Goal: Information Seeking & Learning: Find specific fact

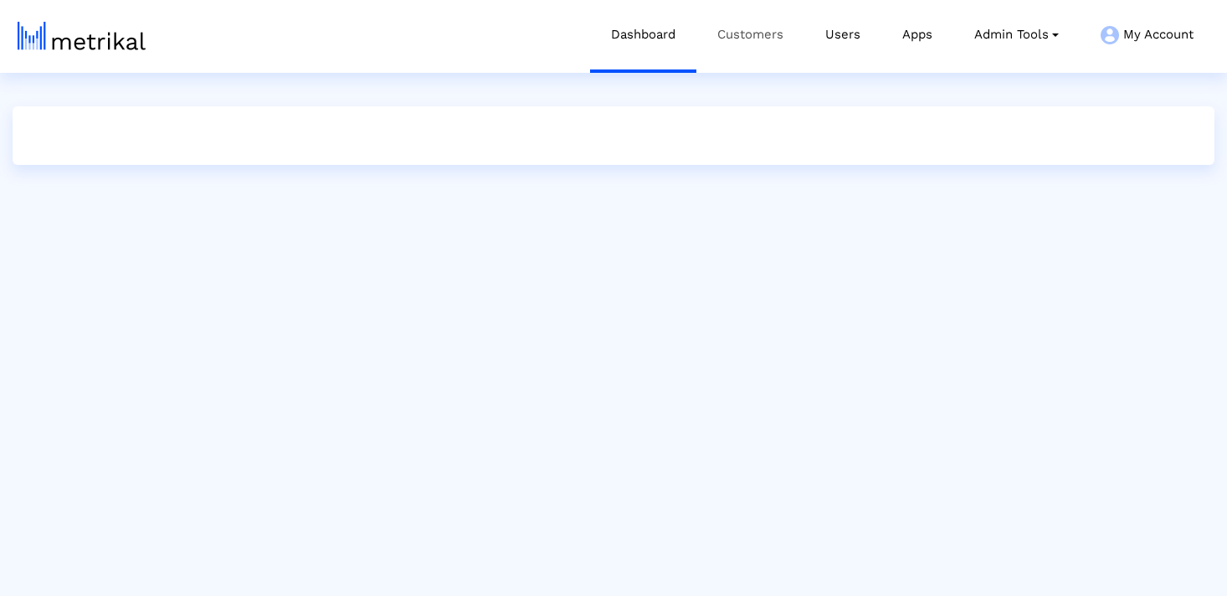
click at [745, 49] on link "Customers" at bounding box center [750, 34] width 108 height 69
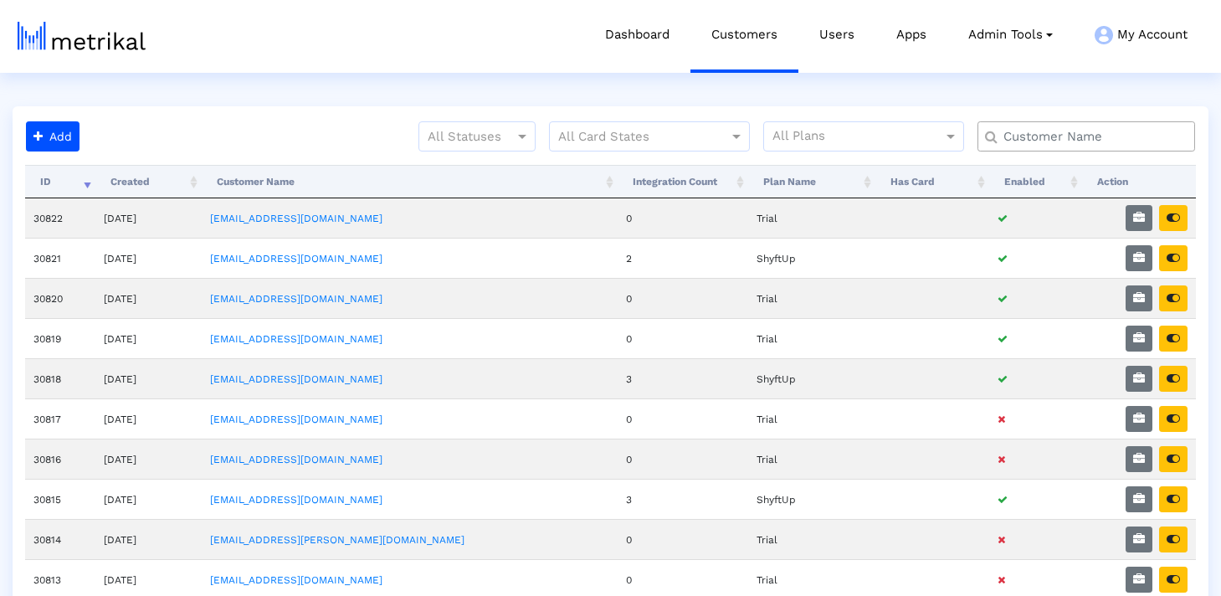
click at [1016, 136] on input "text" at bounding box center [1090, 137] width 197 height 18
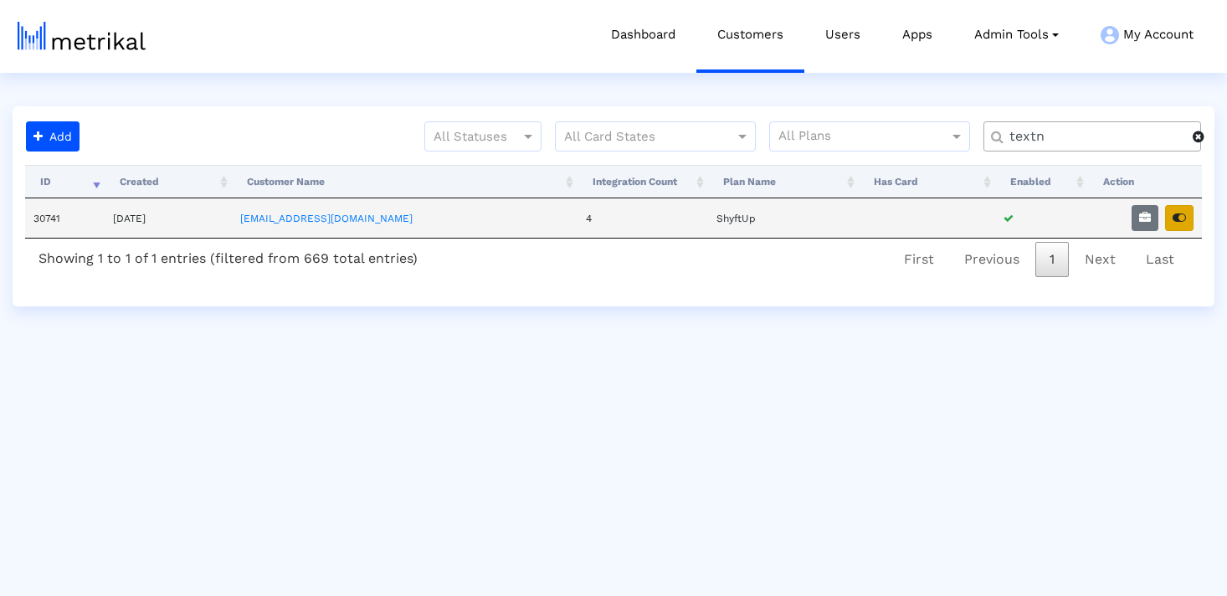
type input "textn"
click at [1183, 217] on icon "button" at bounding box center [1179, 218] width 13 height 12
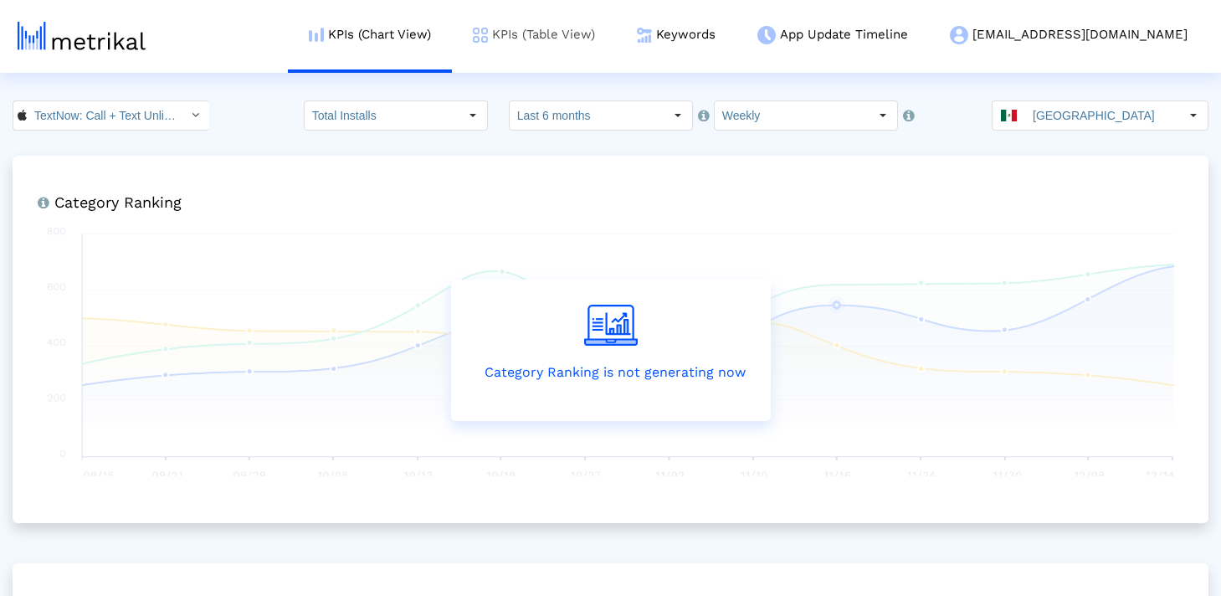
click at [616, 28] on link "KPIs (Table View)" at bounding box center [534, 34] width 164 height 69
click at [737, 29] on link "Keywords" at bounding box center [676, 34] width 121 height 69
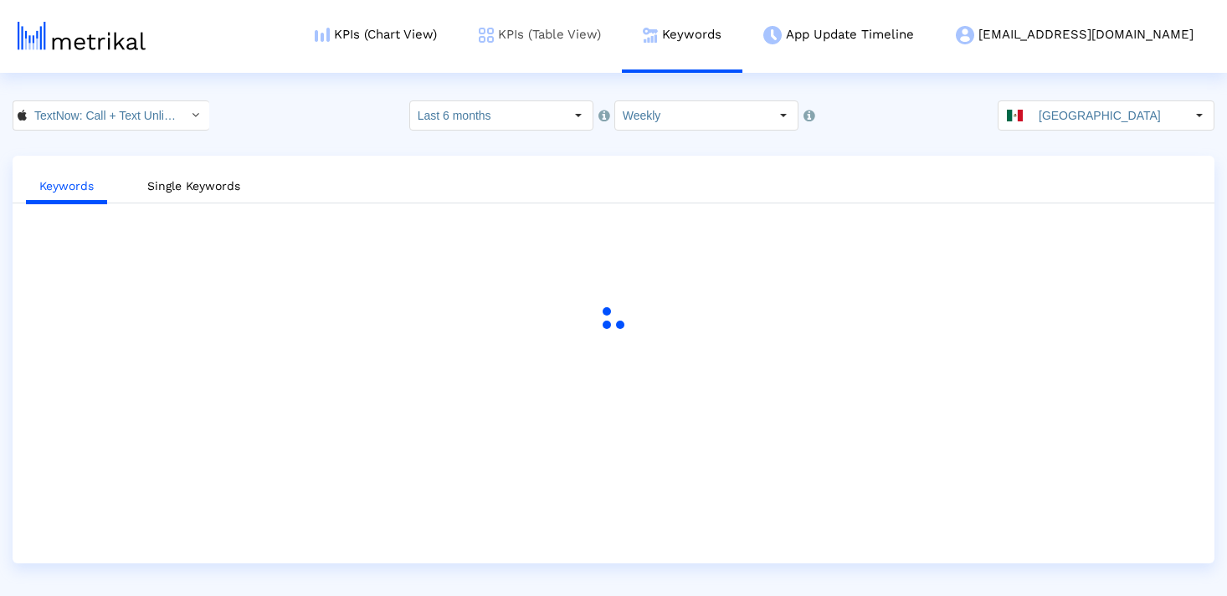
click at [622, 35] on link "KPIs (Table View)" at bounding box center [540, 34] width 164 height 69
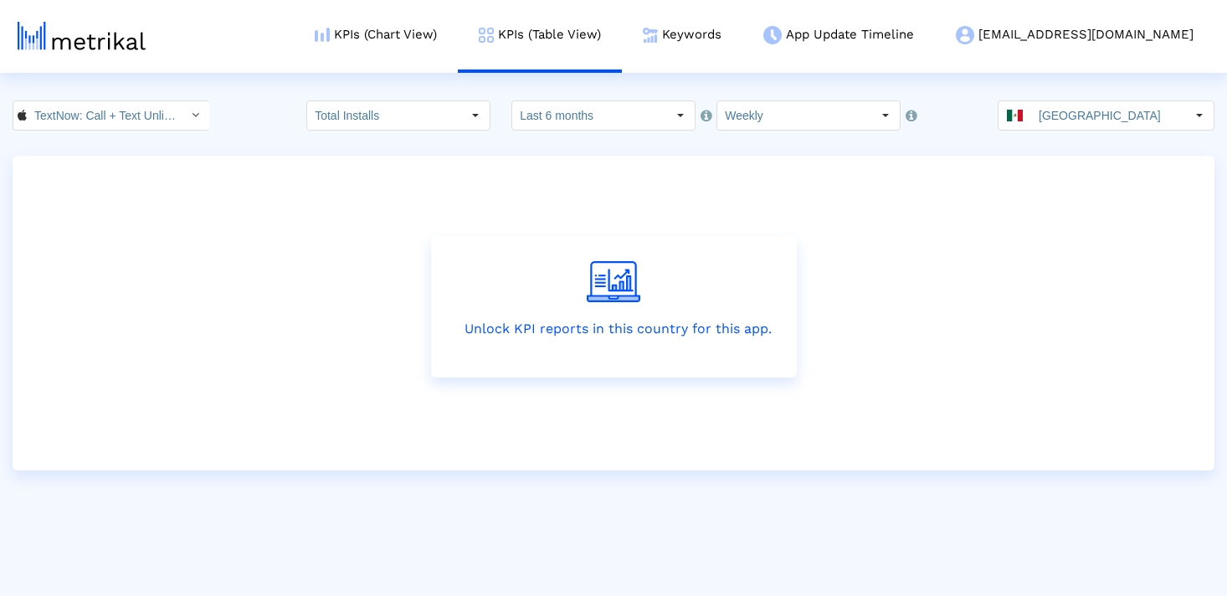
click at [1091, 102] on input "[GEOGRAPHIC_DATA]" at bounding box center [1108, 115] width 154 height 28
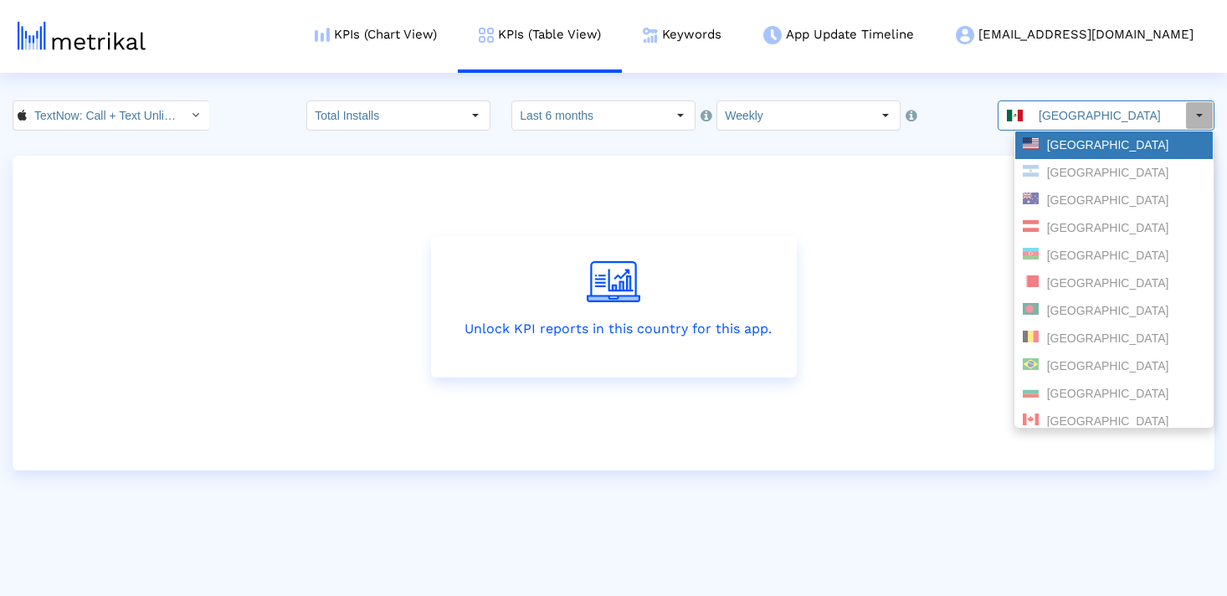
click at [1074, 154] on div "[GEOGRAPHIC_DATA]" at bounding box center [1114, 145] width 198 height 28
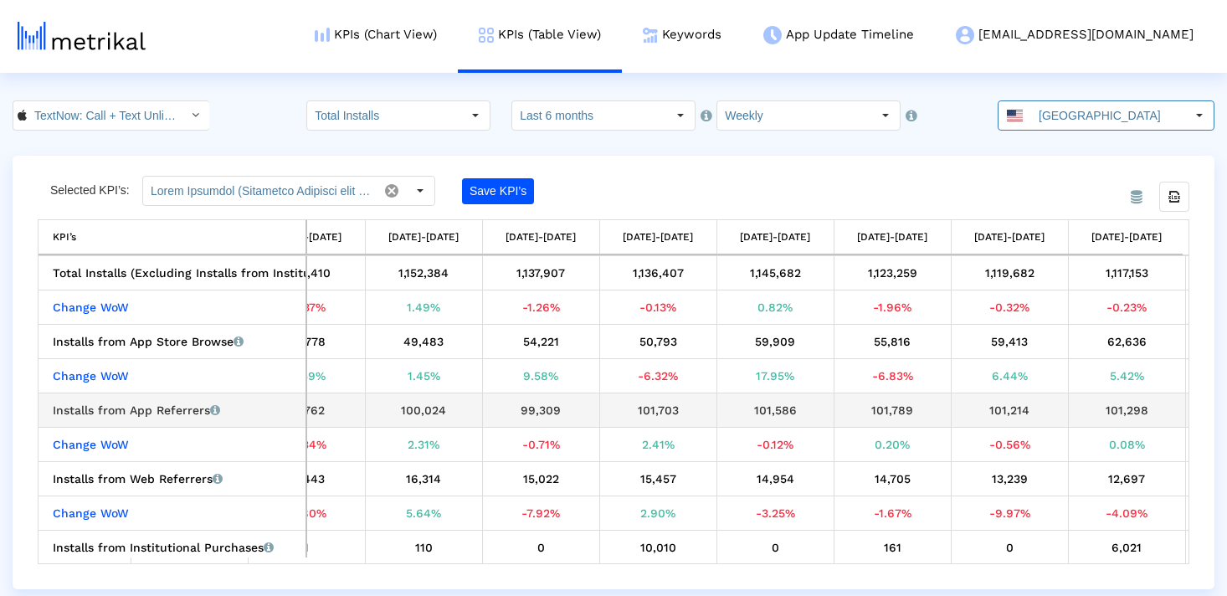
scroll to position [0, 2053]
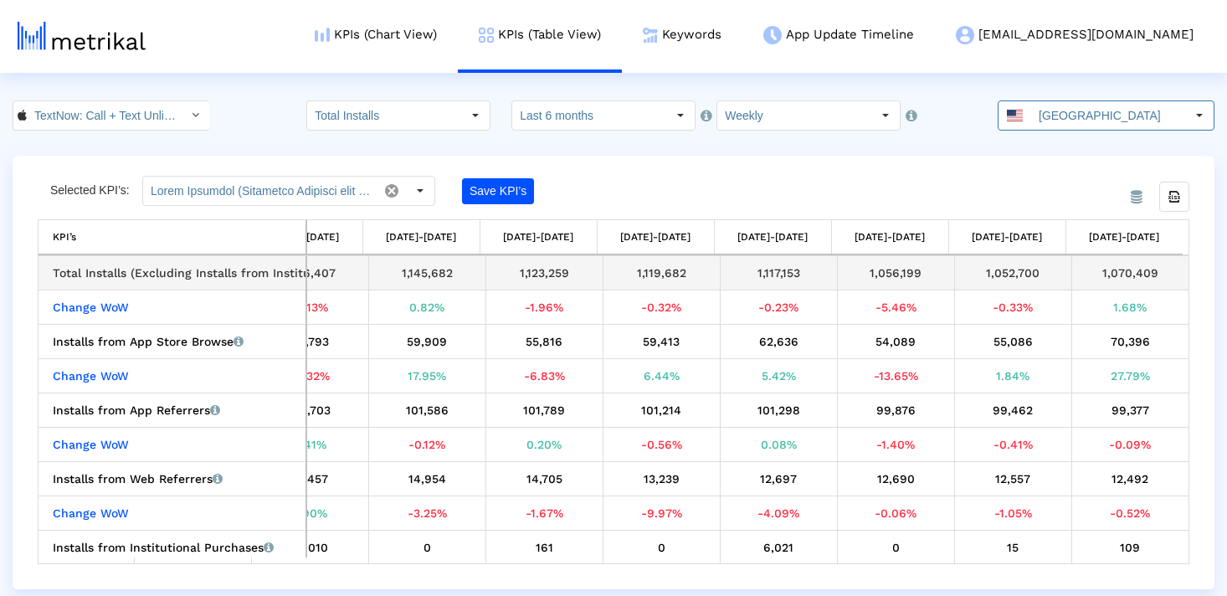
click at [1104, 279] on div "1,070,409" at bounding box center [1130, 273] width 105 height 22
copy div "1,070,409"
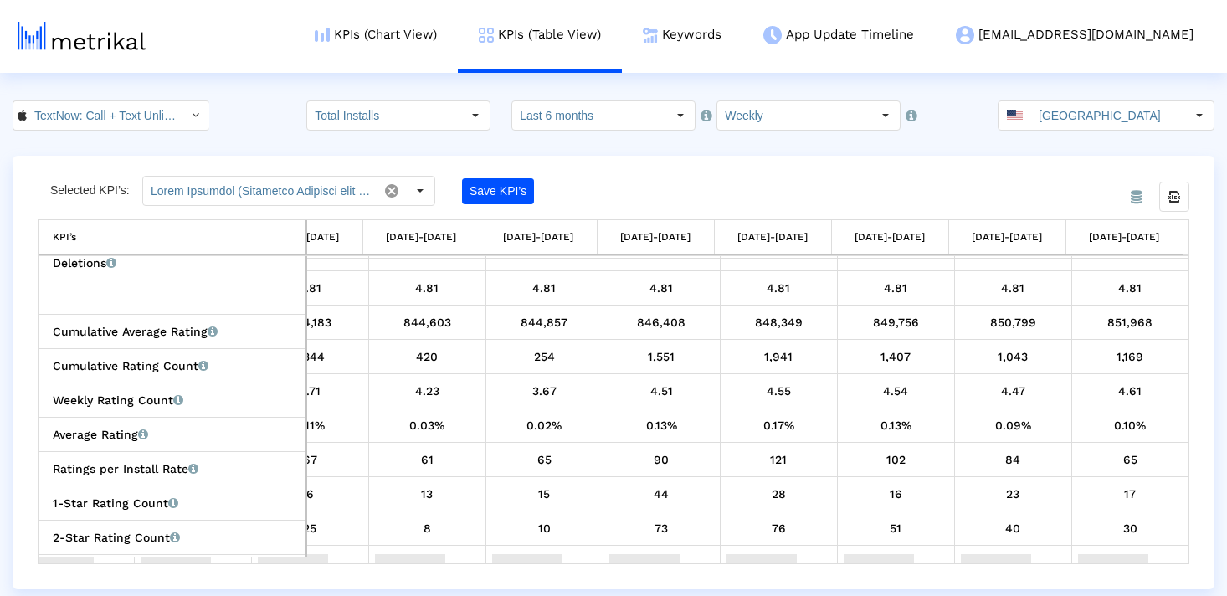
scroll to position [0, 0]
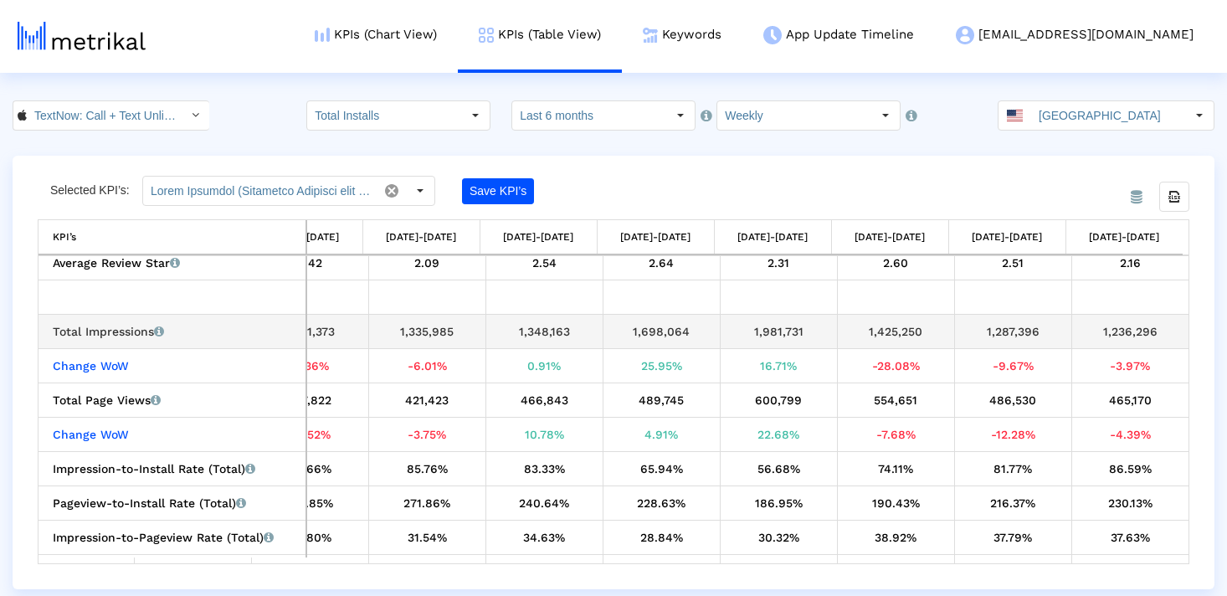
click at [1109, 336] on div "1,236,296" at bounding box center [1130, 332] width 105 height 22
copy tbody "1,236,296 Change WoW"
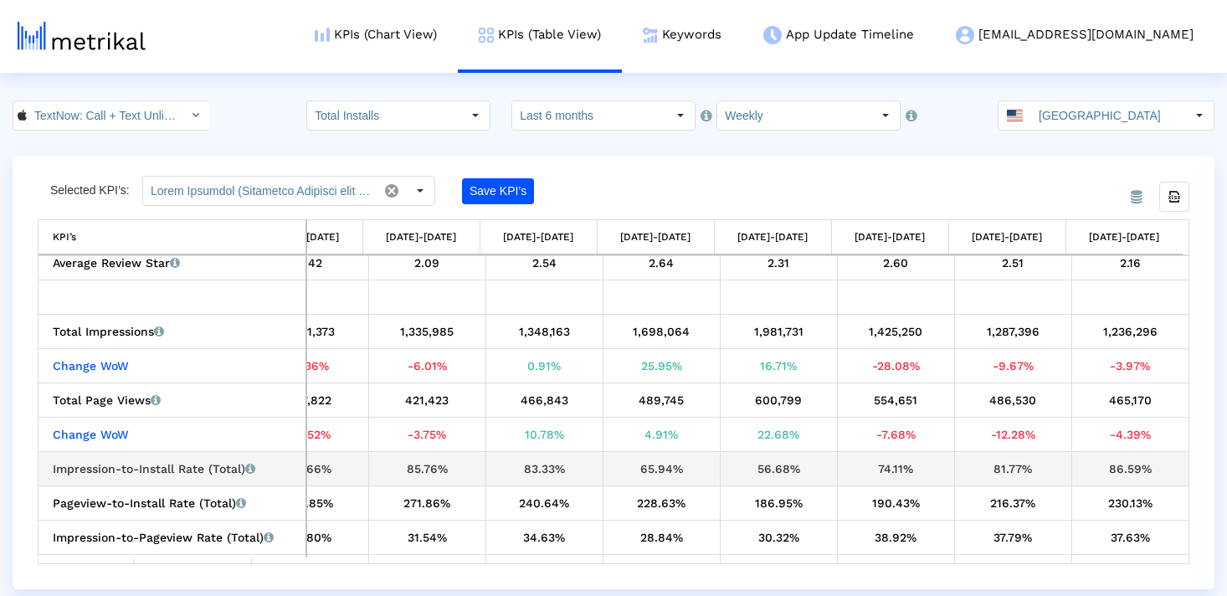
click at [1122, 473] on div "86.59%" at bounding box center [1130, 469] width 105 height 22
copy tbody "86.59% Pageview-to-Install Rate (Total) Percentage of users who installed the a…"
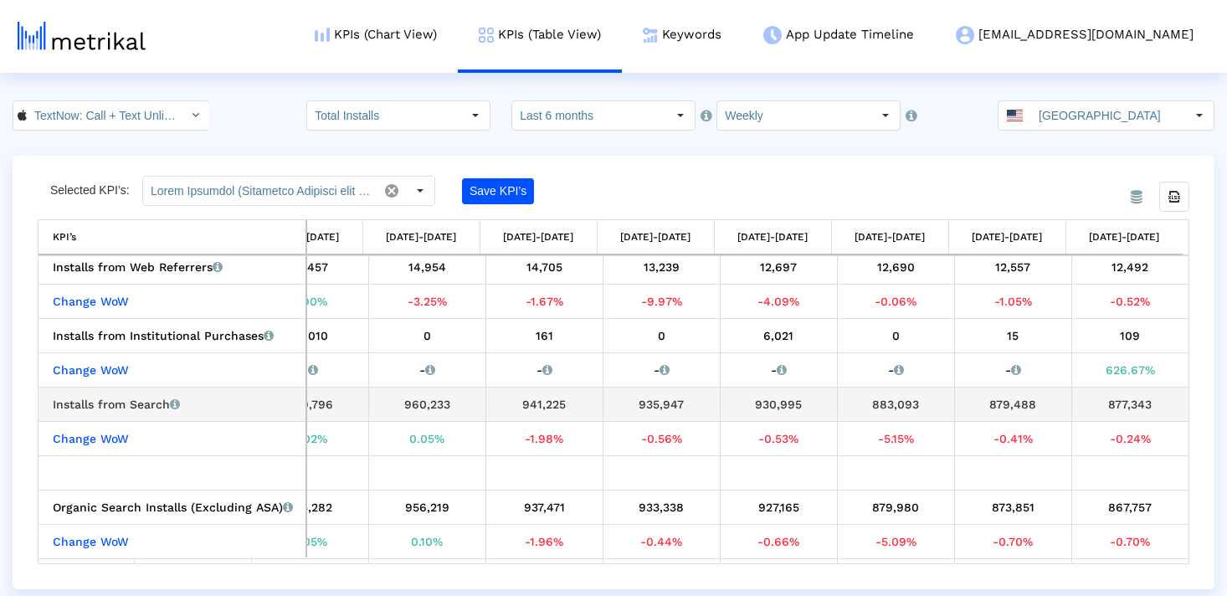
click at [1122, 405] on div "877,343" at bounding box center [1130, 404] width 105 height 22
copy tbody "877,343 Change WoW"
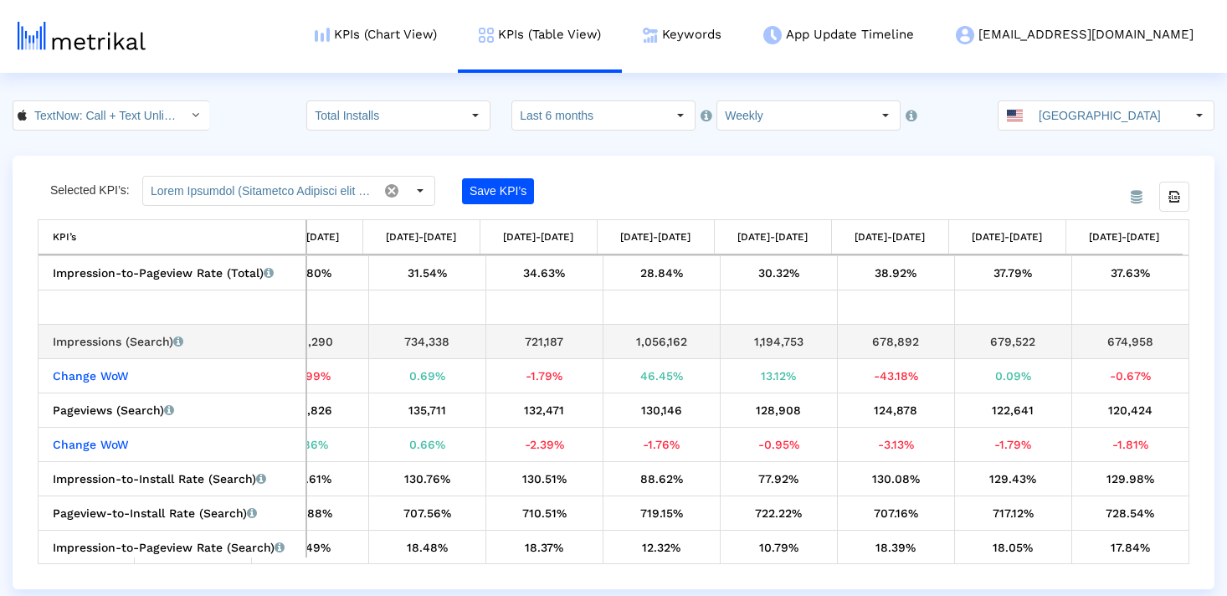
click at [1126, 339] on div "674,958" at bounding box center [1130, 342] width 105 height 22
copy tbody "674,958 Change WoW"
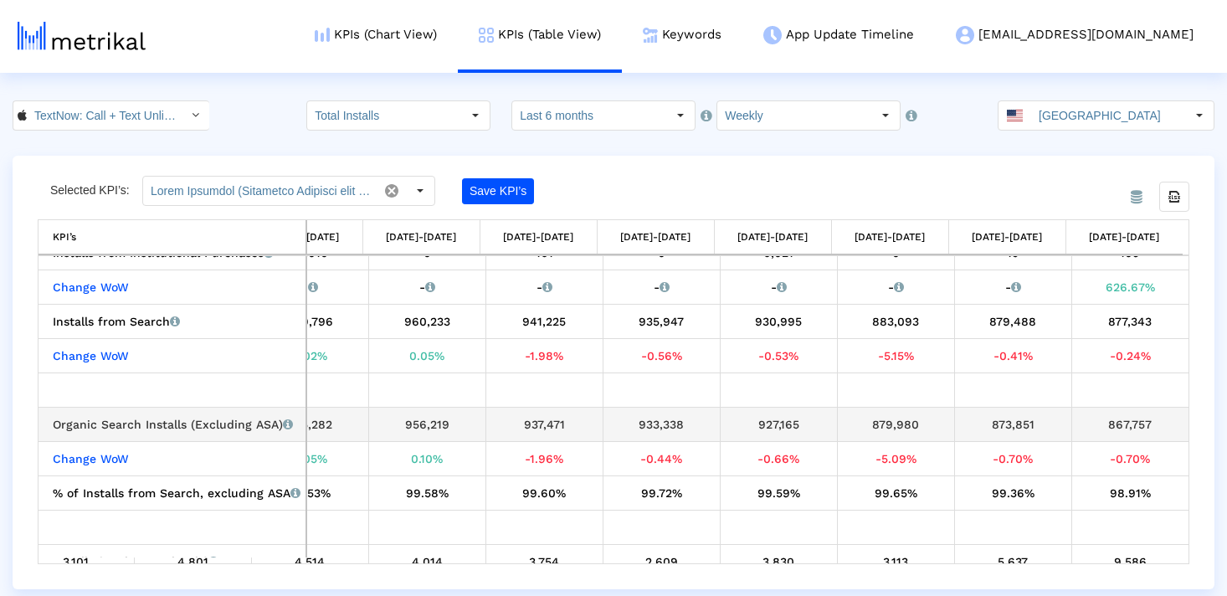
click at [1113, 417] on div "867,757" at bounding box center [1130, 424] width 105 height 22
copy tbody "867,757 Change WoW"
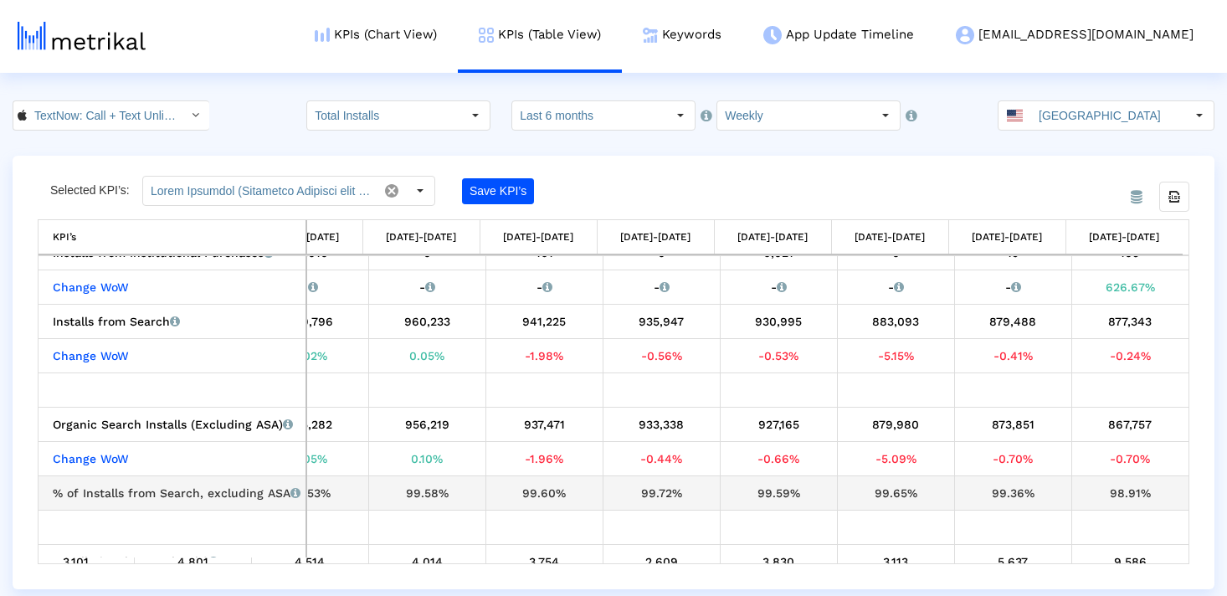
click at [1114, 495] on div "98.91%" at bounding box center [1130, 493] width 105 height 22
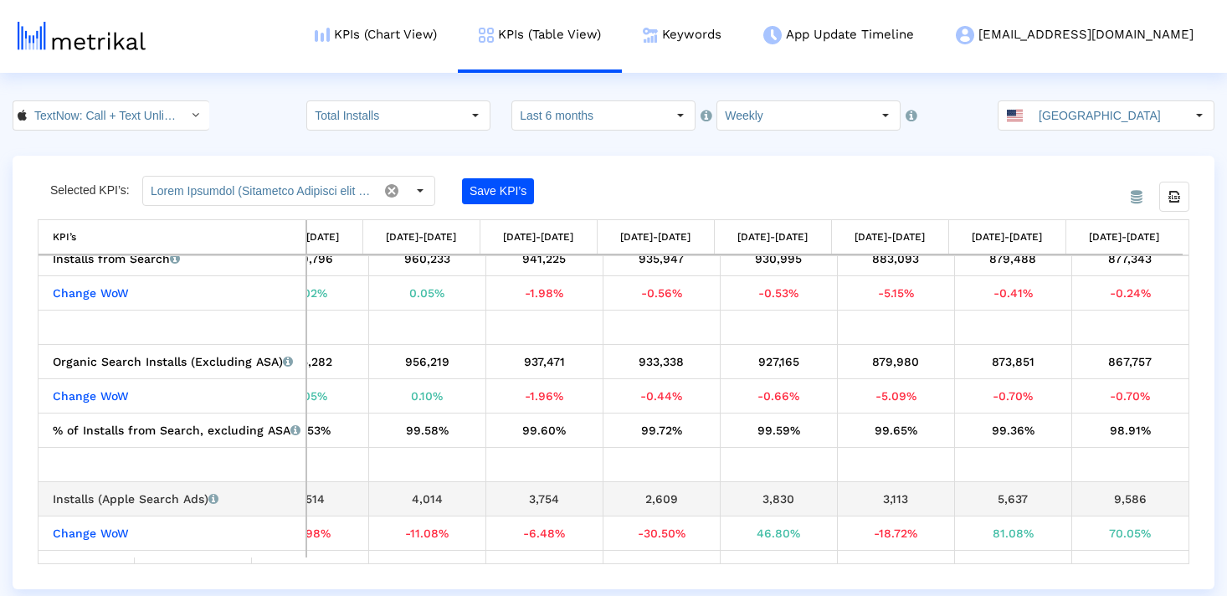
click at [1119, 497] on div "9,586" at bounding box center [1130, 499] width 105 height 22
copy tbody "9,586 Change WoW"
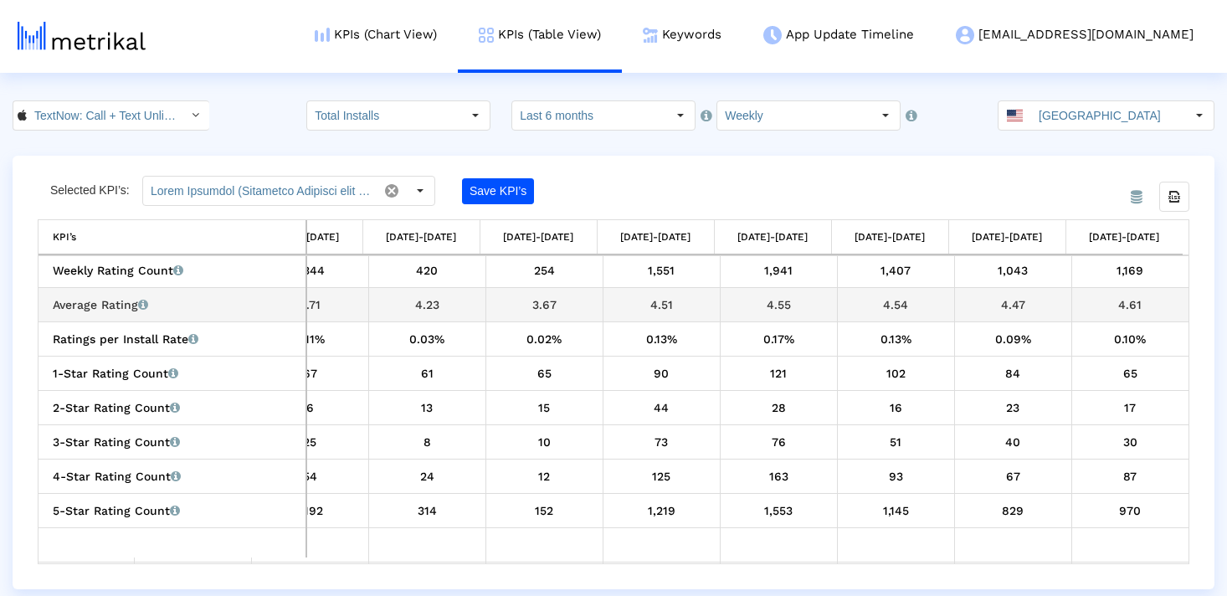
scroll to position [985, 0]
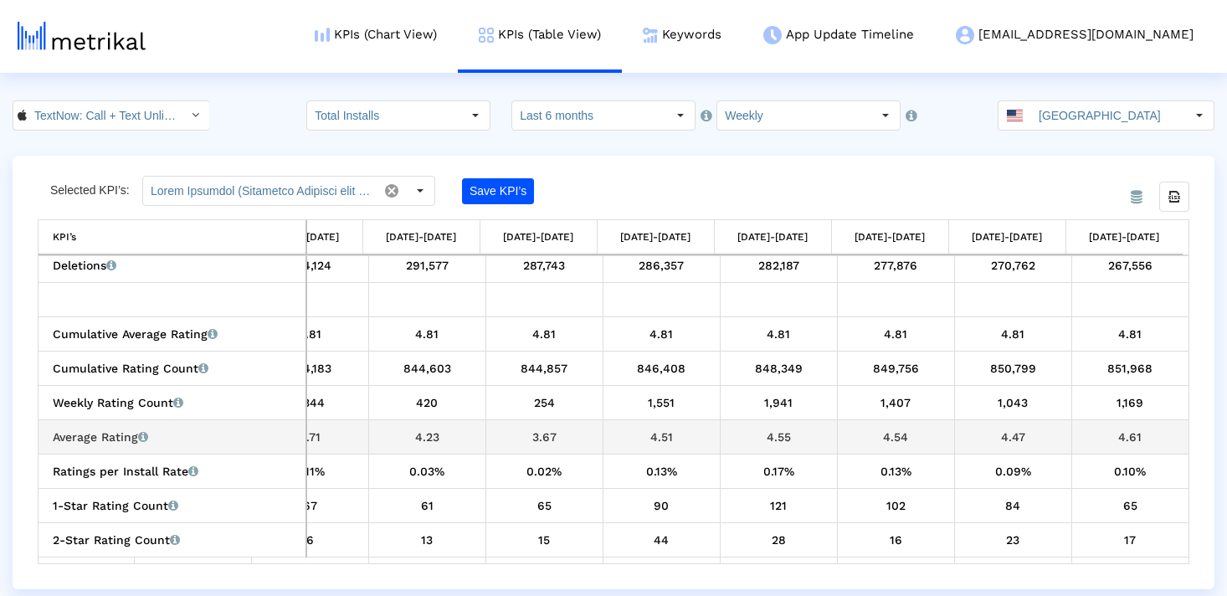
click at [1125, 438] on div "4.61" at bounding box center [1130, 437] width 105 height 22
copy tbody "4.61 Ratings per Install Rate Rating count in that time period divided by the s…"
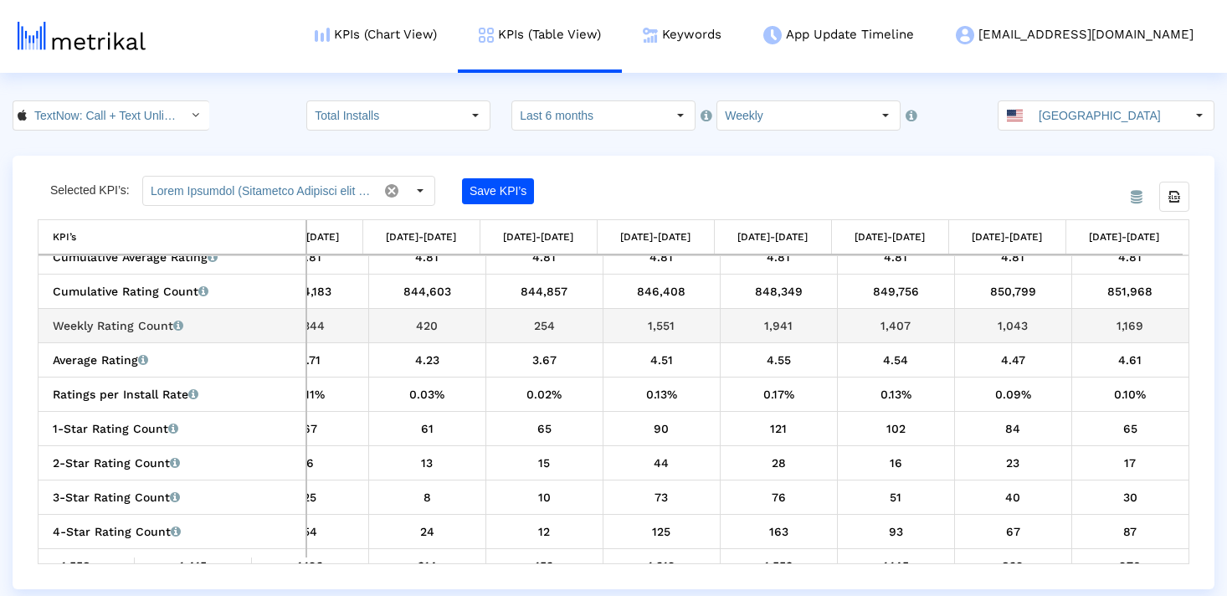
click at [1128, 311] on td "1,169" at bounding box center [1129, 325] width 117 height 34
click at [1127, 316] on div "1,169" at bounding box center [1130, 326] width 105 height 22
copy tbody "1,169 Average Rating Average of star ratings that the app received in that time…"
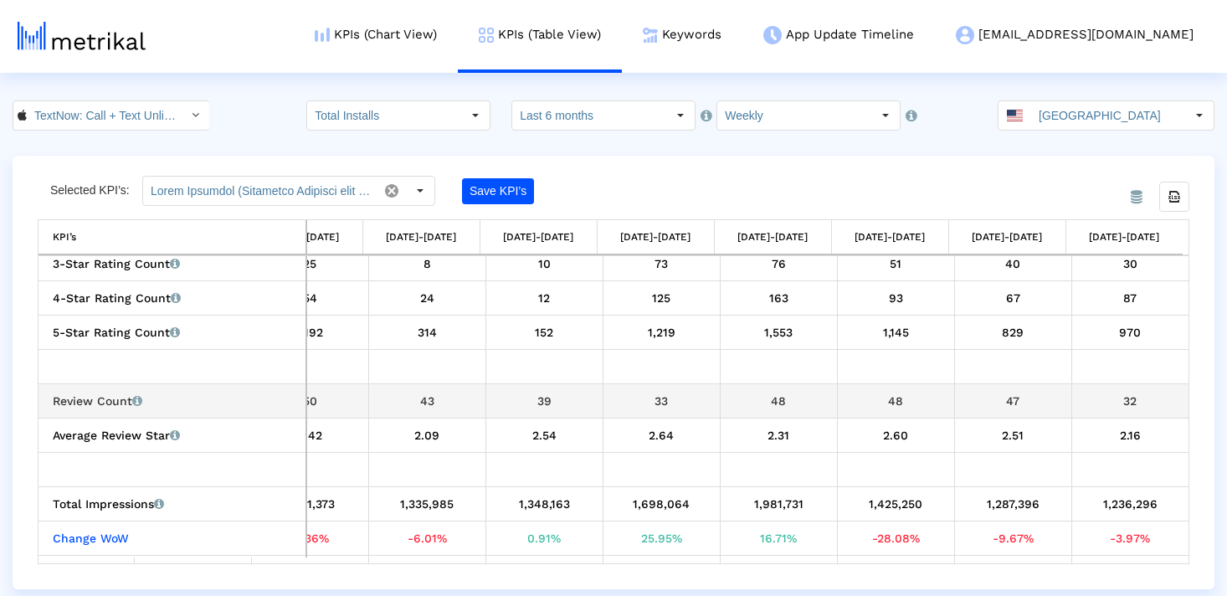
click at [1120, 403] on div "32" at bounding box center [1130, 401] width 105 height 22
copy div "32"
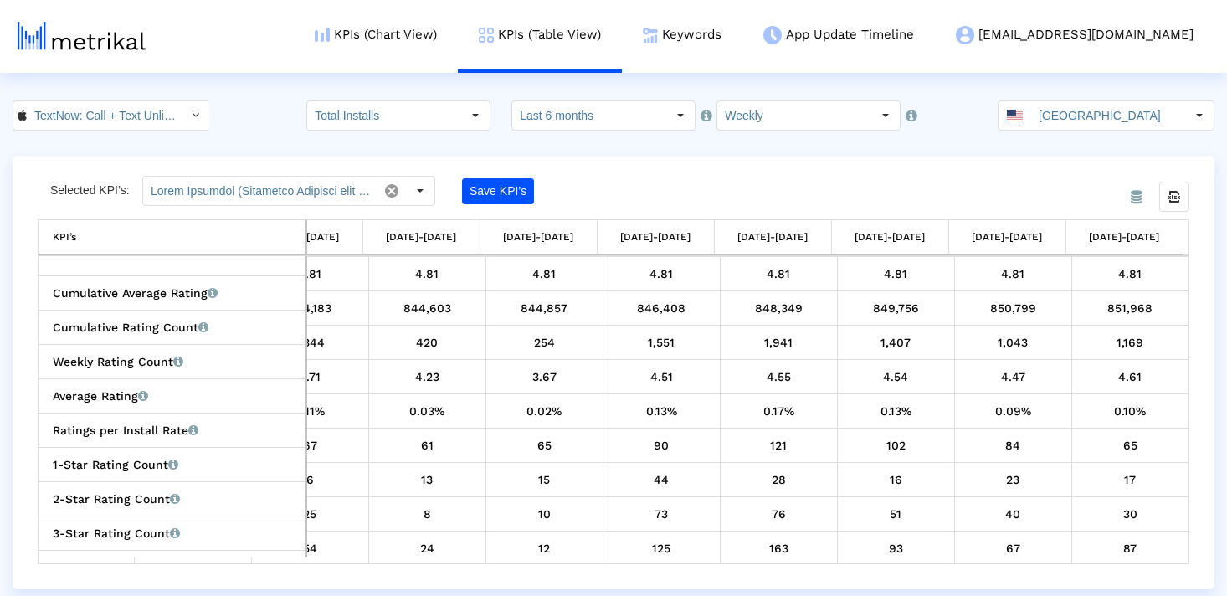
scroll to position [942, 0]
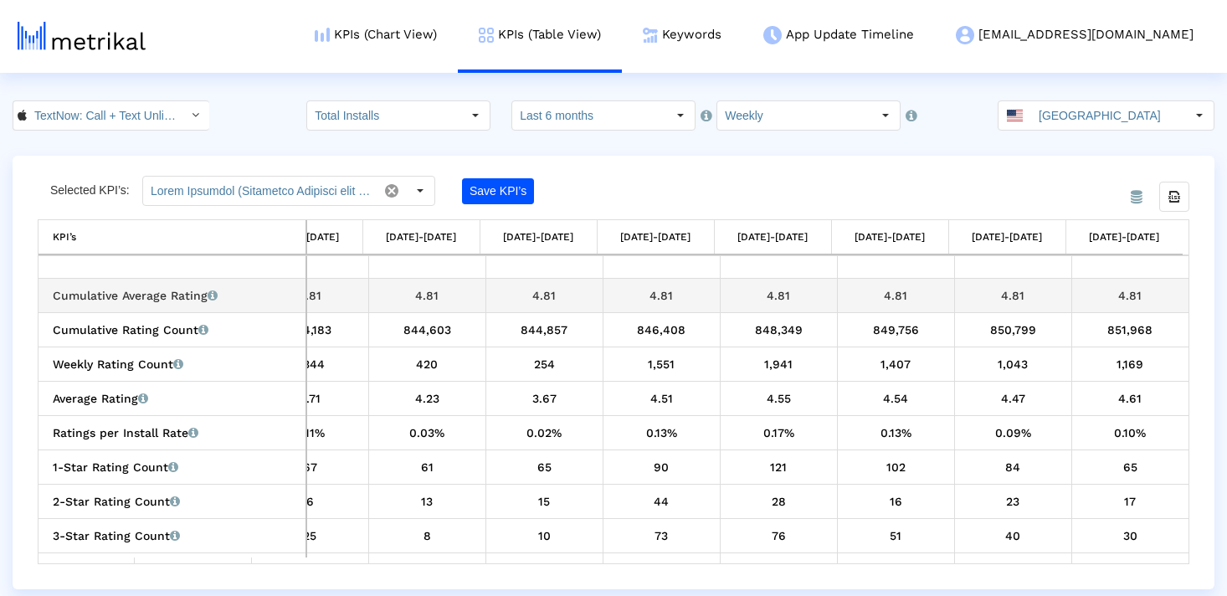
click at [1117, 292] on div "4.81" at bounding box center [1130, 296] width 105 height 22
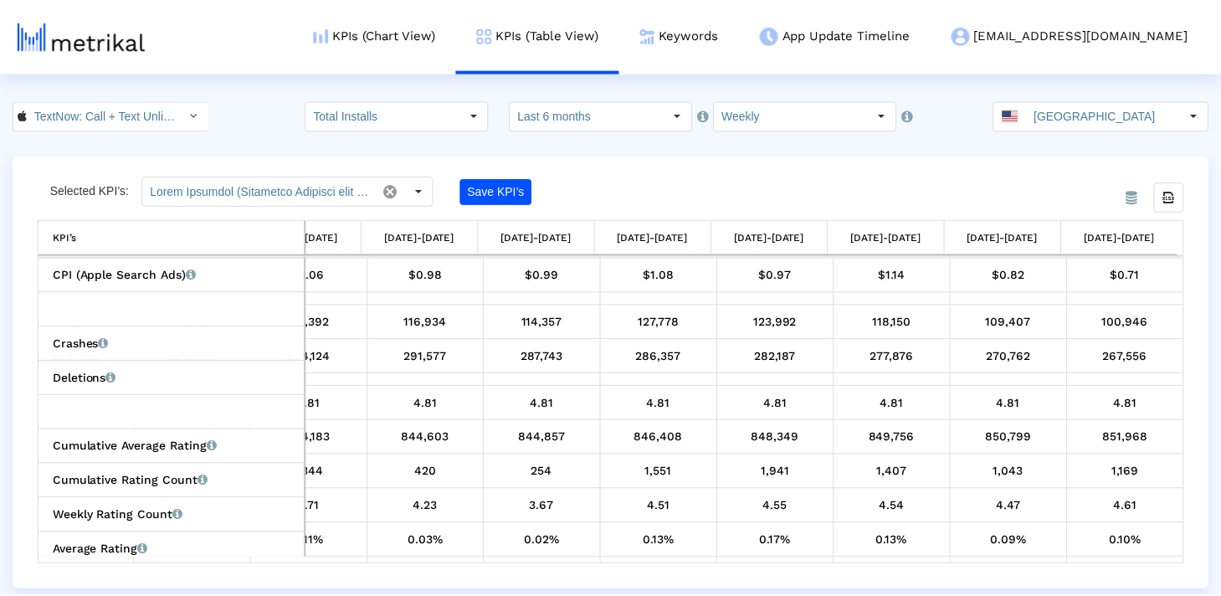
scroll to position [909, 0]
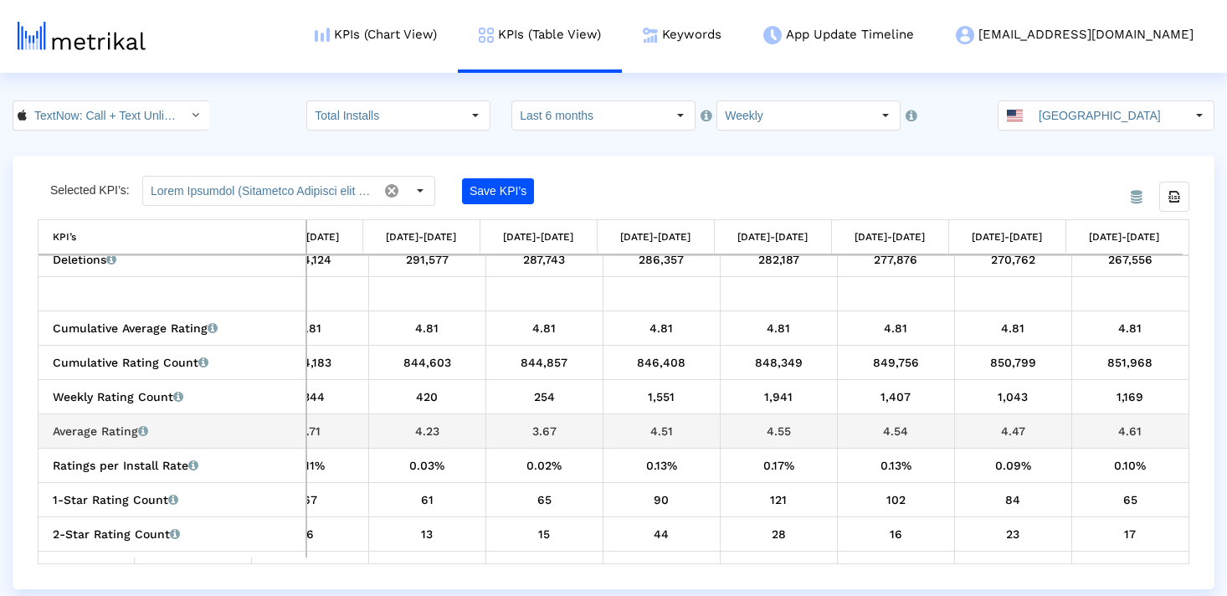
click at [1122, 422] on div "4.61" at bounding box center [1130, 431] width 105 height 22
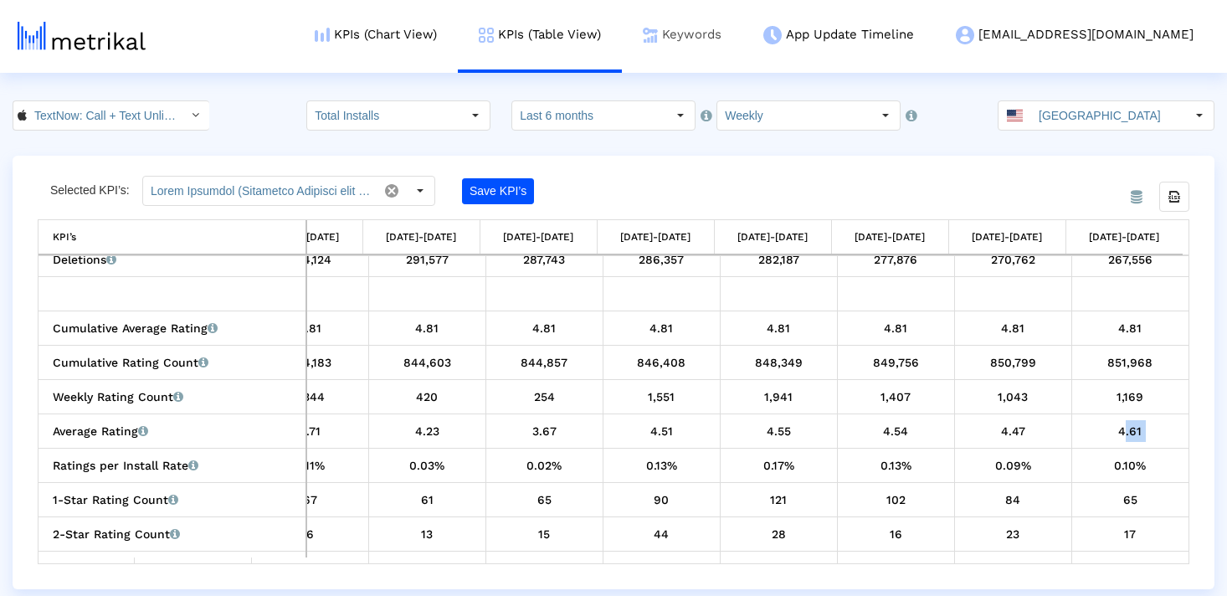
click at [742, 20] on link "Keywords" at bounding box center [682, 34] width 121 height 69
click at [742, 29] on link "Keywords" at bounding box center [682, 34] width 121 height 69
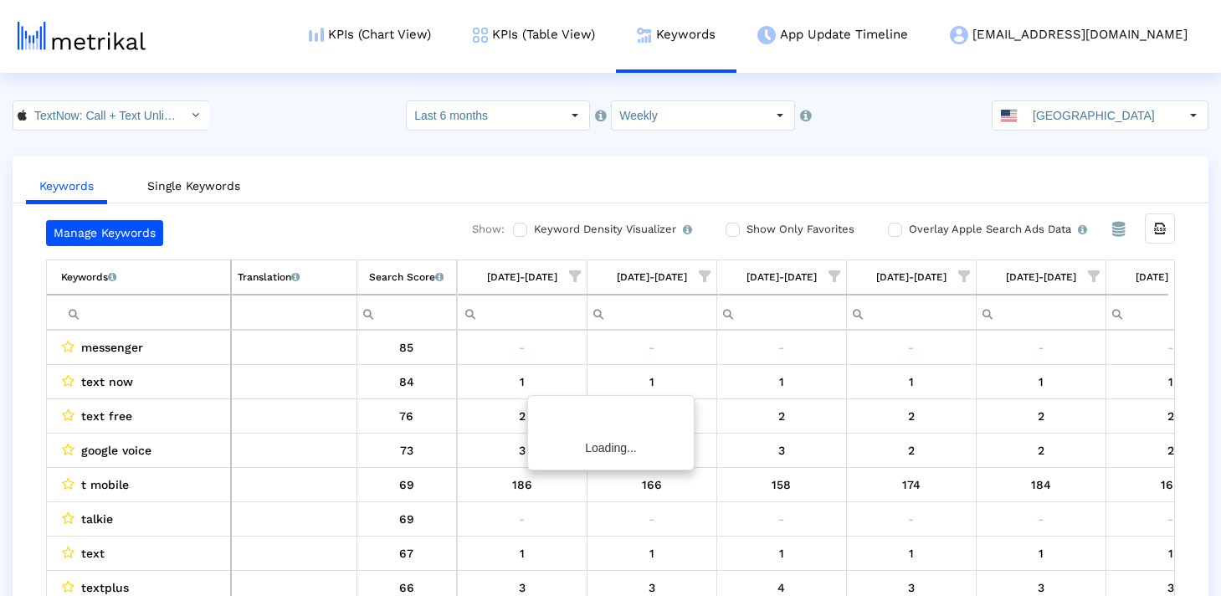
scroll to position [0, 2532]
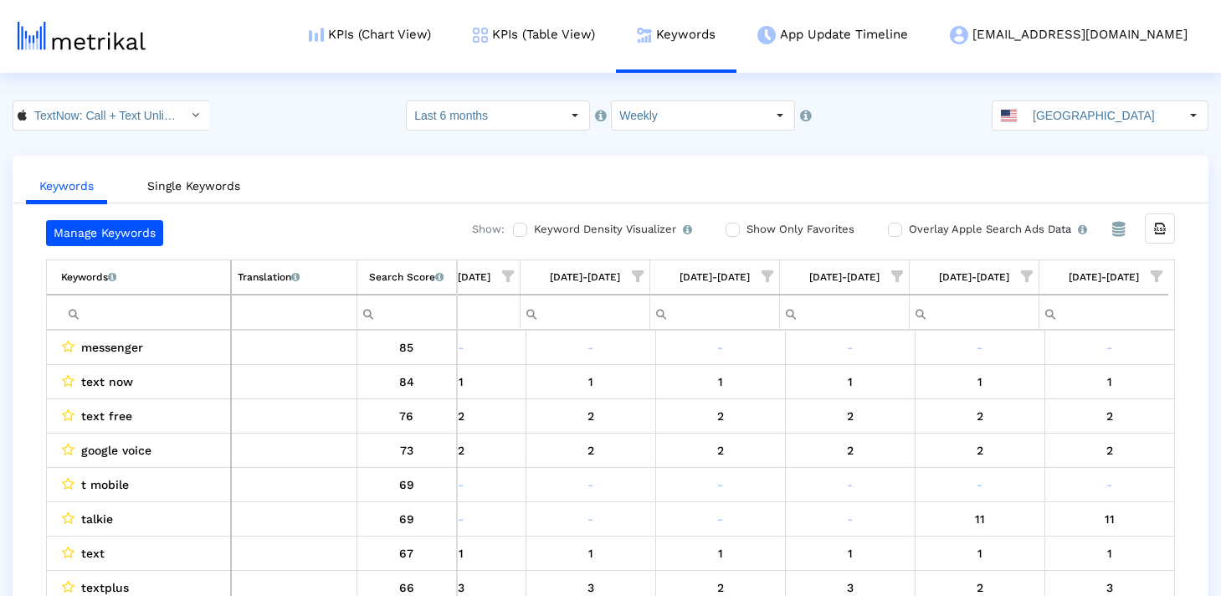
click at [158, 310] on input "Filter cell" at bounding box center [145, 313] width 169 height 28
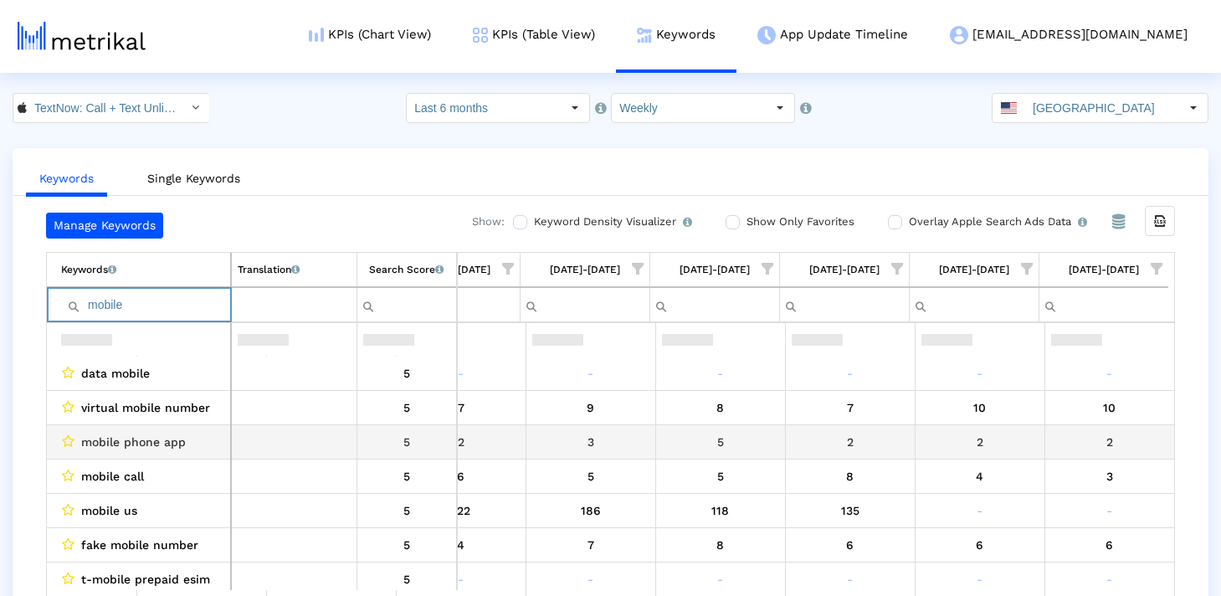
scroll to position [550, 0]
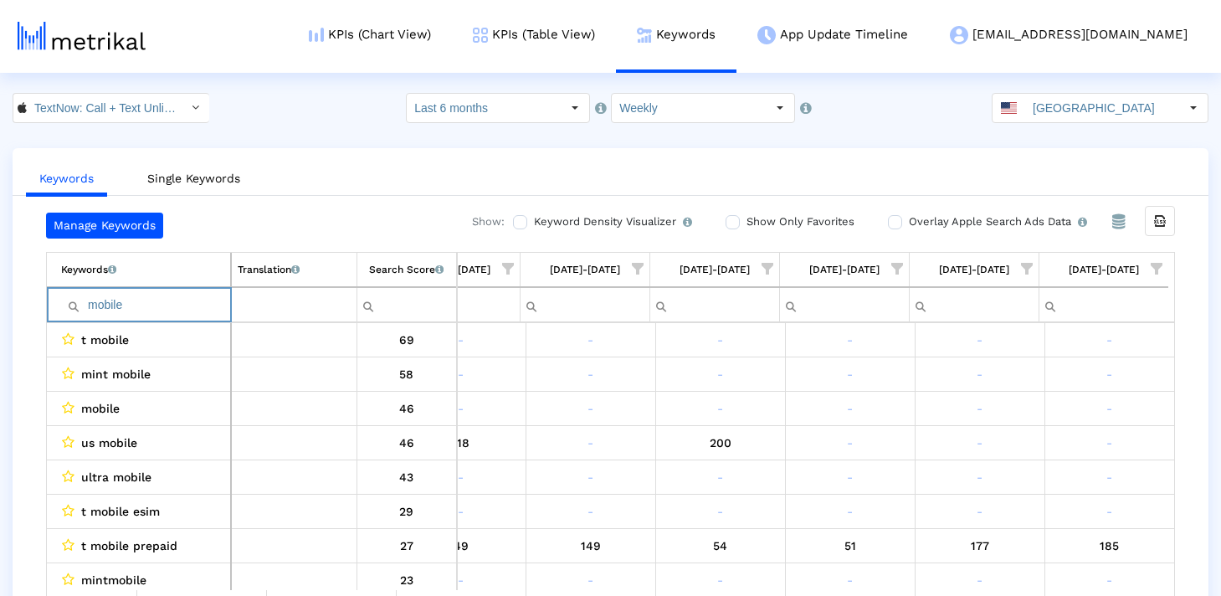
click at [172, 306] on input "mobile" at bounding box center [145, 305] width 169 height 28
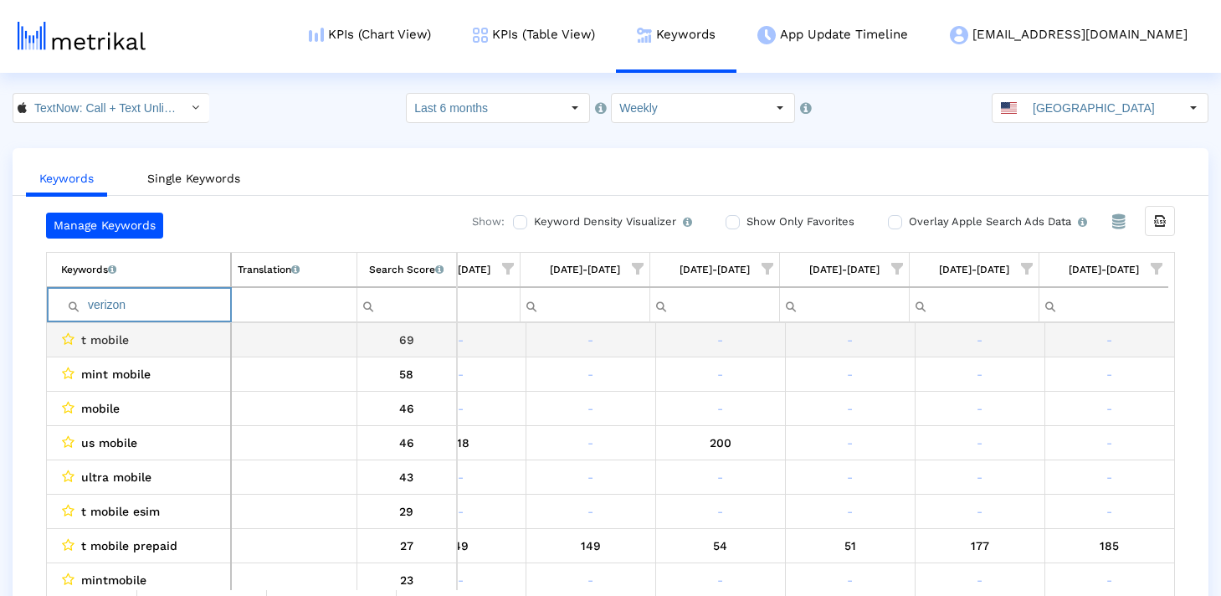
scroll to position [0, 2526]
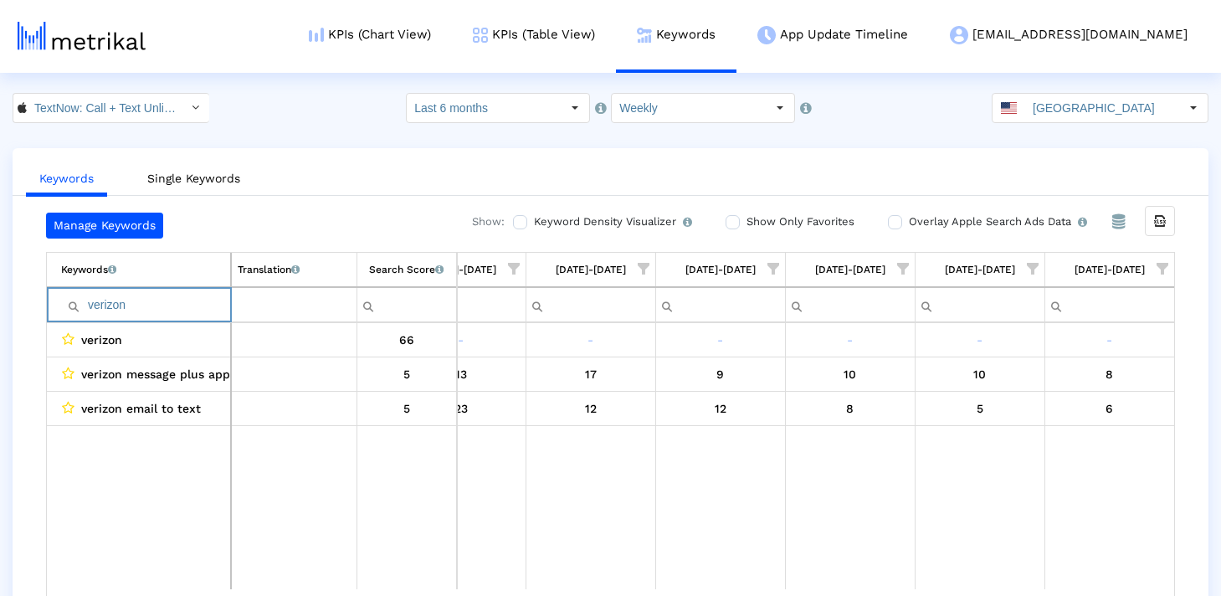
type input "verizon"
